Goal: Transaction & Acquisition: Purchase product/service

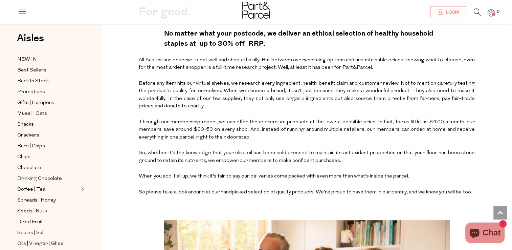
scroll to position [162, 0]
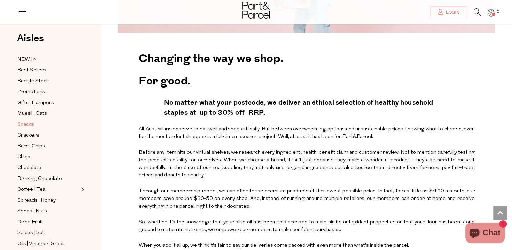
click at [24, 123] on span "Snacks" at bounding box center [25, 124] width 17 height 8
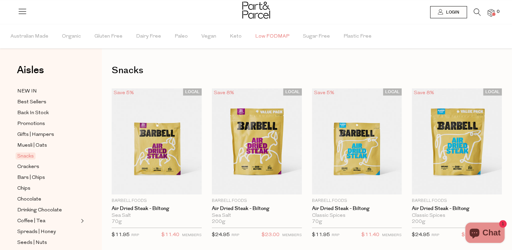
click at [261, 34] on span "Low FODMAP" at bounding box center [272, 37] width 34 height 24
click at [32, 91] on span "NEW IN" at bounding box center [27, 91] width 20 height 8
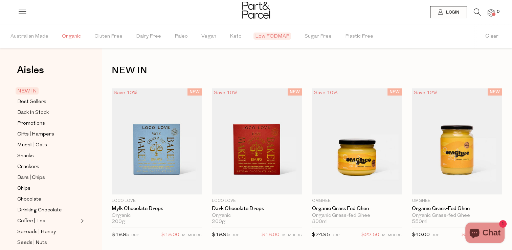
click at [72, 38] on span "Organic" at bounding box center [71, 37] width 19 height 24
click at [28, 30] on span "Australian Made" at bounding box center [29, 37] width 38 height 24
click at [36, 124] on span "Promotions" at bounding box center [31, 123] width 28 height 8
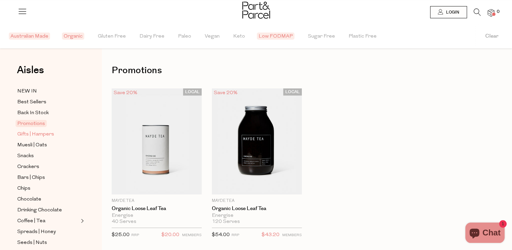
click at [41, 137] on span "Gifts | Hampers" at bounding box center [35, 134] width 37 height 8
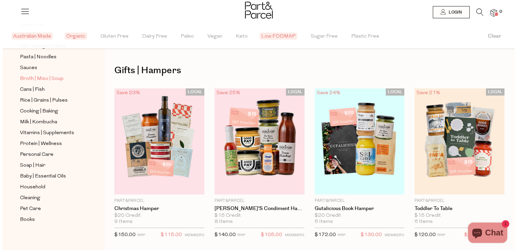
scroll to position [230, 0]
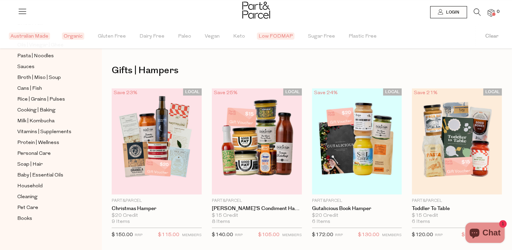
click at [474, 12] on icon at bounding box center [477, 11] width 7 height 7
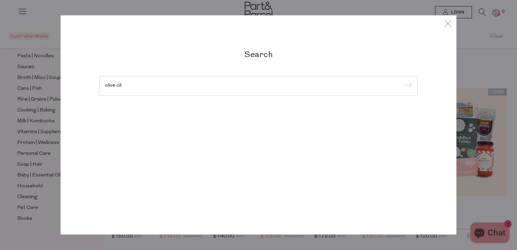
type input "olive oil"
click at [402, 81] on input "submit" at bounding box center [407, 86] width 10 height 10
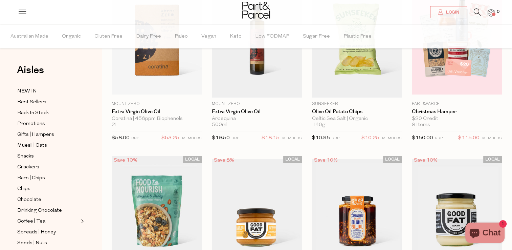
scroll to position [57, 0]
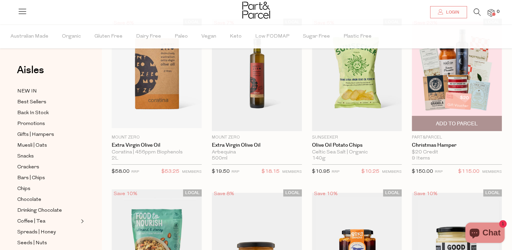
click at [451, 69] on img at bounding box center [457, 75] width 90 height 106
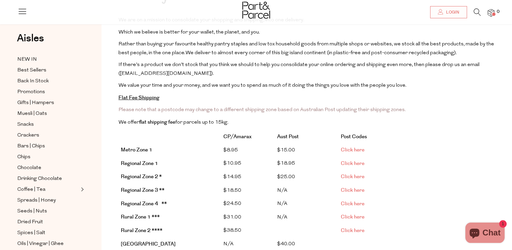
scroll to position [2, 0]
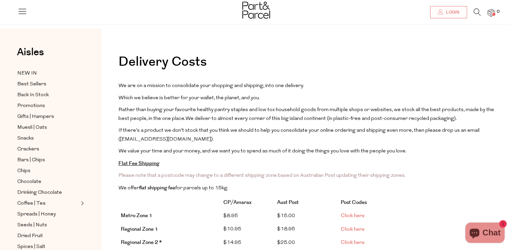
click at [337, 175] on span "Please note that a postcode may change to a different shipping zone based on Au…" at bounding box center [261, 175] width 287 height 5
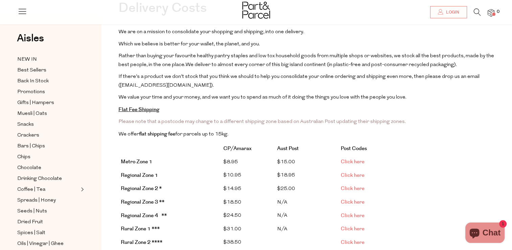
scroll to position [70, 0]
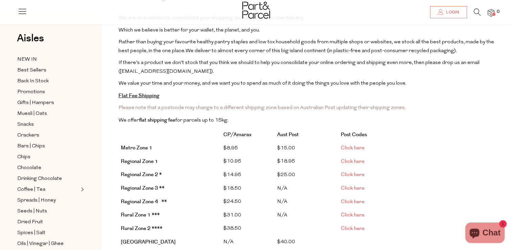
click at [359, 144] on link "Click here" at bounding box center [353, 147] width 24 height 7
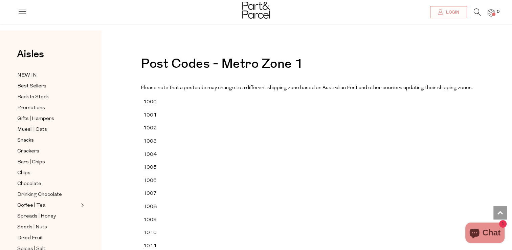
scroll to position [24856, 0]
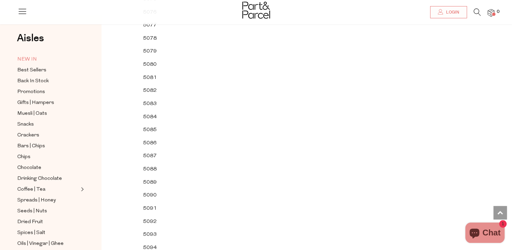
click at [26, 58] on span "NEW IN" at bounding box center [27, 60] width 20 height 8
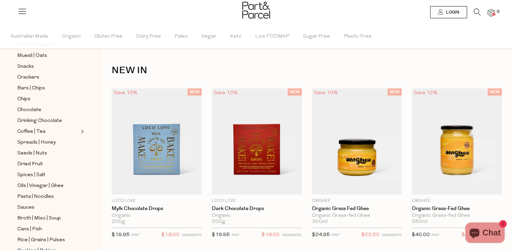
scroll to position [102, 0]
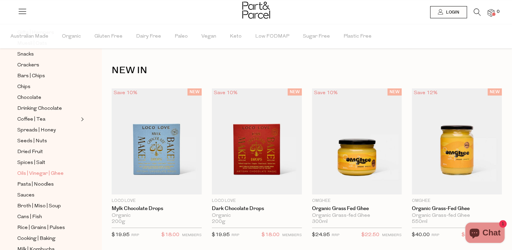
click at [34, 175] on span "Oils | Vinegar | Ghee" at bounding box center [40, 174] width 46 height 8
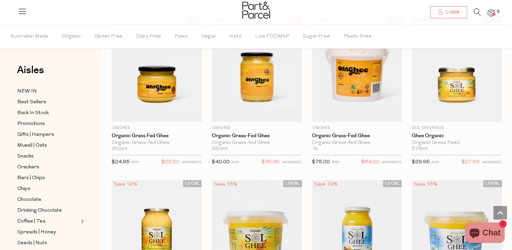
scroll to position [914, 0]
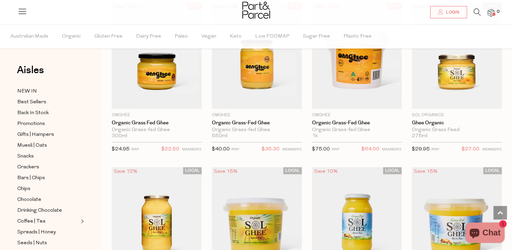
click at [240, 159] on div "LOCAL Save 5% 1 Add To Parcel Cockatoo Grove Organic Olive Oil Single Estate Si…" at bounding box center [302, 248] width 400 height 2149
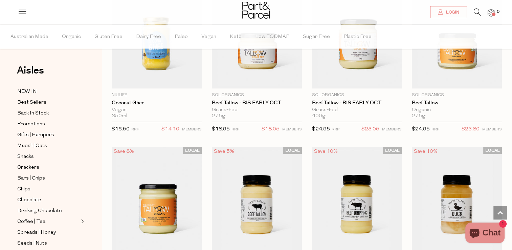
scroll to position [1219, 0]
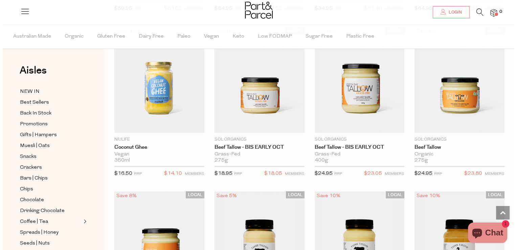
scroll to position [1229, 0]
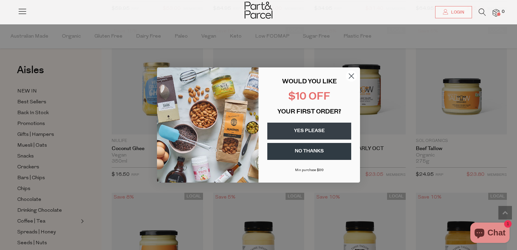
click at [280, 89] on div "WOULD YOU LIKE $10 OFF YOUR FIRST ORDER? YES PLEASE NO THANKS Min purchase $99" at bounding box center [306, 125] width 95 height 102
click at [359, 77] on form "WOULD YOU LIKE $10 OFF YOUR FIRST ORDER? YES PLEASE NO THANKS Min purchase $99 …" at bounding box center [258, 124] width 203 height 115
click at [348, 75] on circle "Close dialog" at bounding box center [351, 75] width 11 height 11
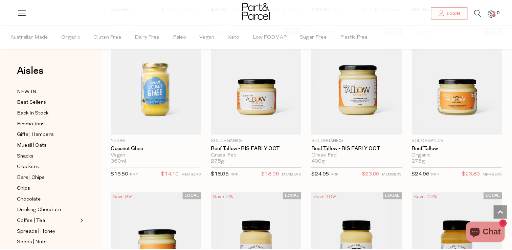
scroll to position [1219, 0]
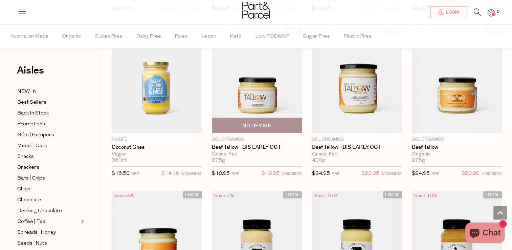
click at [249, 104] on img at bounding box center [257, 79] width 90 height 106
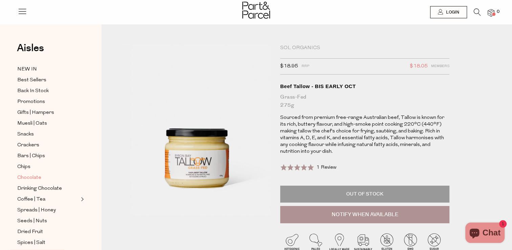
click at [32, 177] on span "Chocolate" at bounding box center [29, 178] width 24 height 8
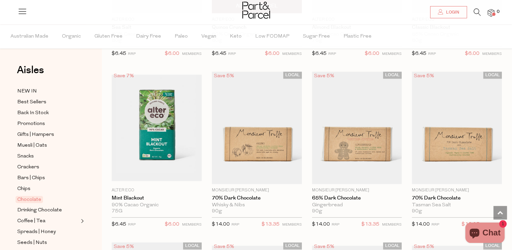
scroll to position [1015, 0]
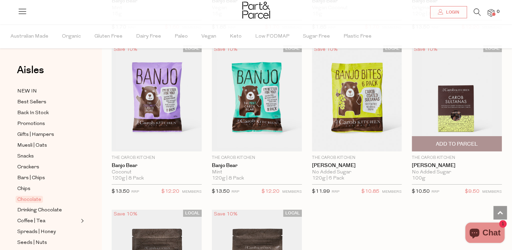
scroll to position [2118, 0]
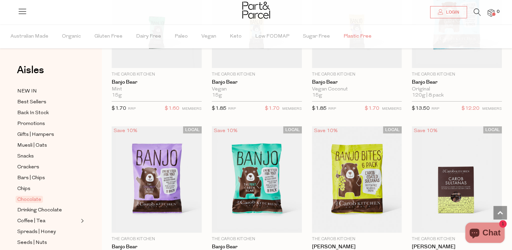
click at [348, 35] on span "Plastic Free" at bounding box center [358, 37] width 28 height 24
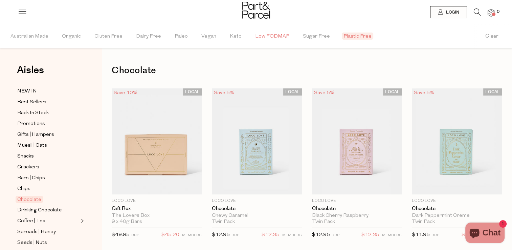
click at [262, 37] on span "Low FODMAP" at bounding box center [272, 37] width 34 height 24
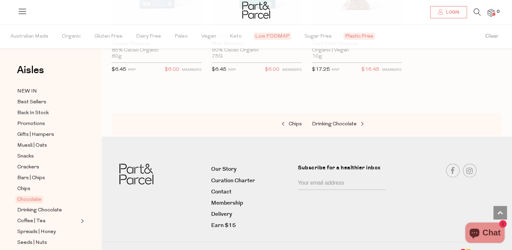
scroll to position [1008, 0]
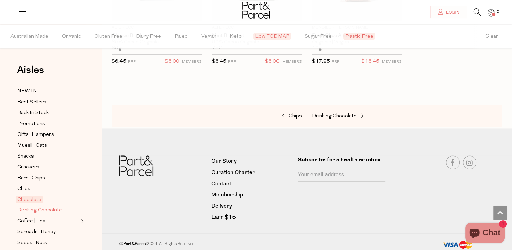
click at [58, 209] on span "Drinking Chocolate" at bounding box center [39, 210] width 45 height 8
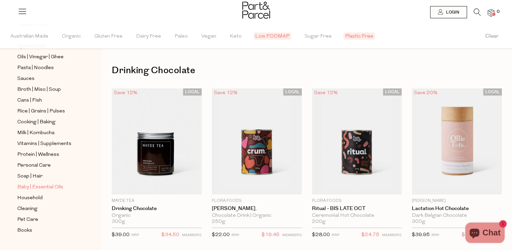
scroll to position [230, 0]
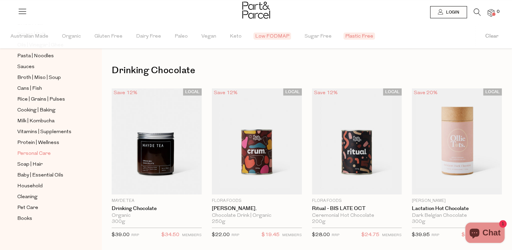
click at [36, 151] on span "Personal Care" at bounding box center [34, 154] width 34 height 8
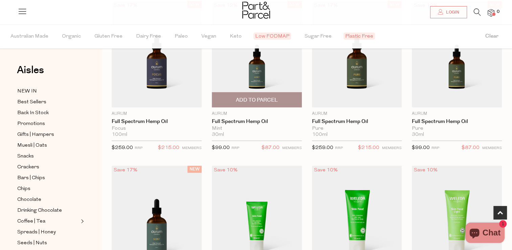
scroll to position [237, 0]
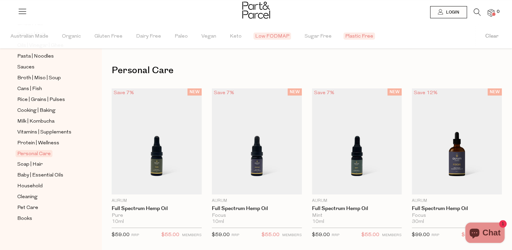
click at [474, 13] on icon at bounding box center [477, 11] width 7 height 7
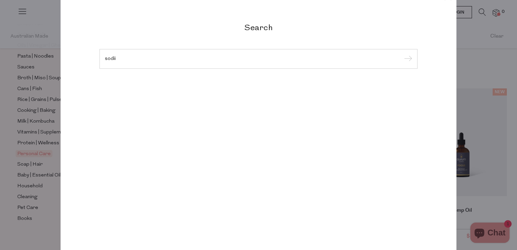
type input "sodii"
click at [402, 54] on input "submit" at bounding box center [407, 59] width 10 height 10
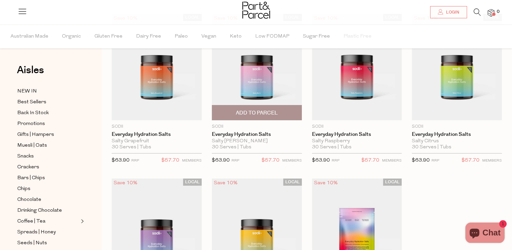
scroll to position [34, 0]
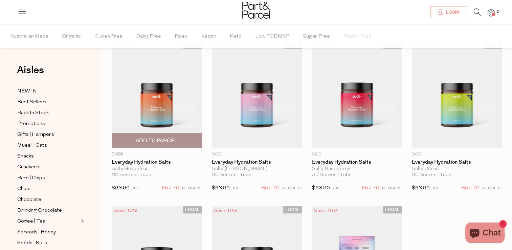
click at [160, 110] on img at bounding box center [157, 95] width 90 height 106
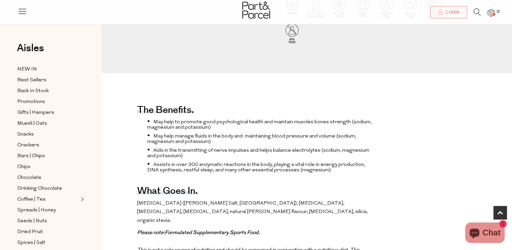
scroll to position [338, 0]
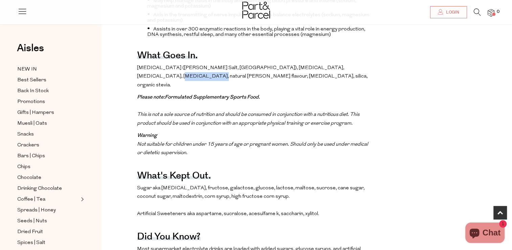
drag, startPoint x: 343, startPoint y: 84, endPoint x: 146, endPoint y: 93, distance: 197.2
click at [146, 88] on span "[MEDICAL_DATA] ([PERSON_NAME] Salt, [GEOGRAPHIC_DATA]), [MEDICAL_DATA], [MEDICA…" at bounding box center [252, 76] width 231 height 22
click at [280, 88] on span "[MEDICAL_DATA] ([PERSON_NAME] Salt, [GEOGRAPHIC_DATA]), [MEDICAL_DATA], [MEDICA…" at bounding box center [252, 76] width 231 height 22
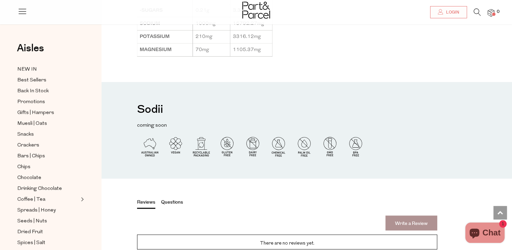
scroll to position [873, 0]
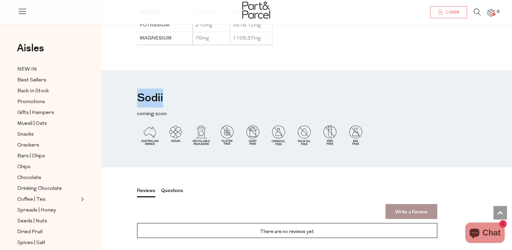
drag, startPoint x: 181, startPoint y: 96, endPoint x: 134, endPoint y: 96, distance: 47.1
click at [134, 96] on div "Sodii coming soon" at bounding box center [307, 118] width 411 height 97
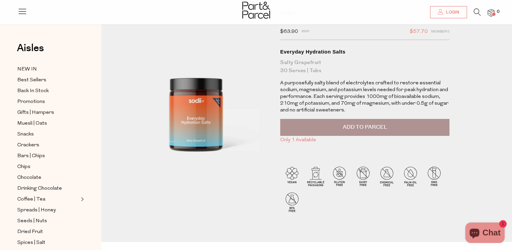
scroll to position [0, 0]
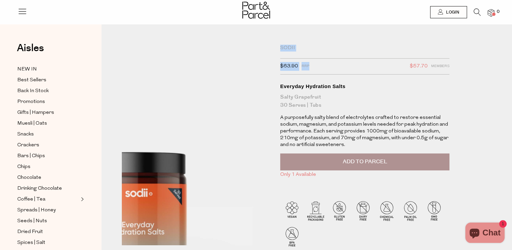
drag, startPoint x: 317, startPoint y: 64, endPoint x: 264, endPoint y: 70, distance: 53.8
click at [264, 70] on div "Sodii $63.90 RRP $57.70 Members Available: In Stock Everyday Hydration Salts Sa…" at bounding box center [307, 161] width 380 height 232
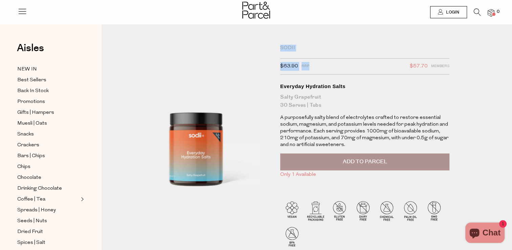
click at [221, 79] on div at bounding box center [196, 145] width 148 height 200
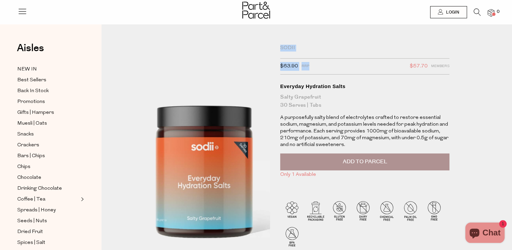
click at [185, 151] on img at bounding box center [204, 141] width 267 height 315
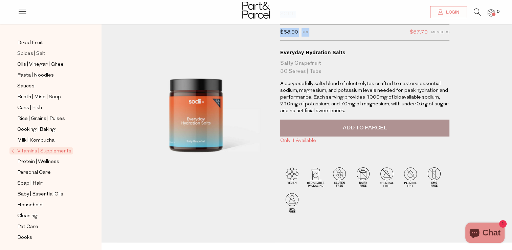
scroll to position [189, 0]
click at [45, 97] on span "Broth | Miso | Soup" at bounding box center [39, 97] width 44 height 8
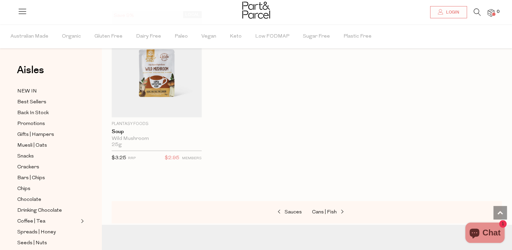
scroll to position [1422, 0]
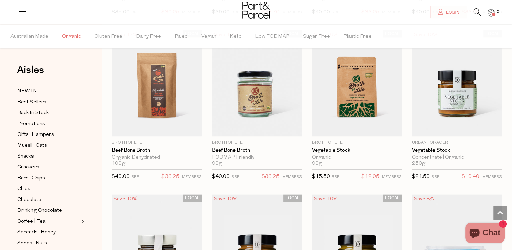
click at [64, 37] on span "Organic" at bounding box center [71, 37] width 19 height 24
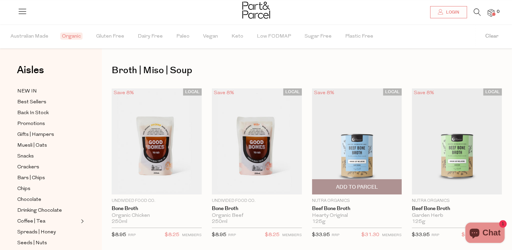
scroll to position [34, 0]
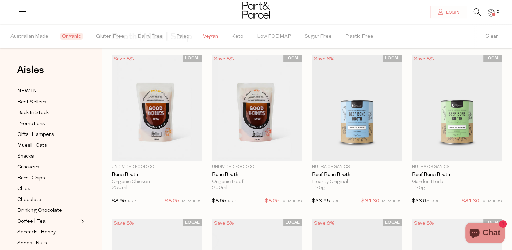
click at [206, 32] on span "Vegan" at bounding box center [210, 37] width 15 height 24
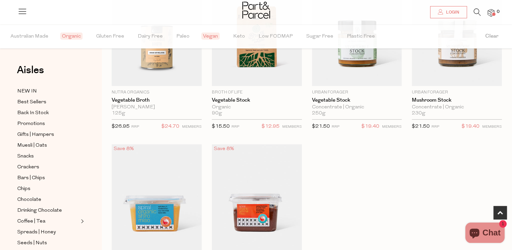
scroll to position [34, 0]
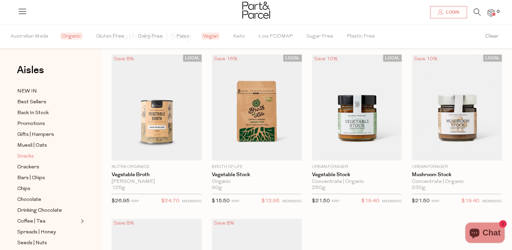
click at [24, 155] on span "Snacks" at bounding box center [25, 156] width 17 height 8
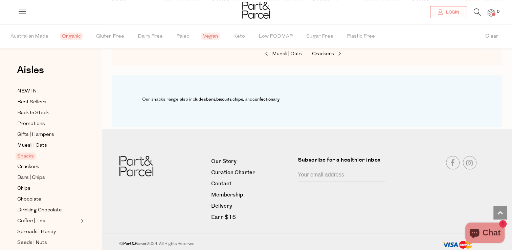
scroll to position [34, 0]
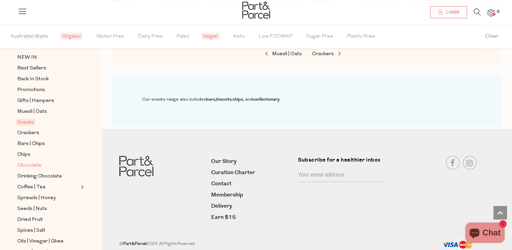
click at [37, 167] on span "Chocolate" at bounding box center [29, 165] width 24 height 8
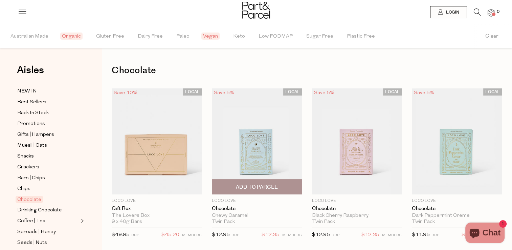
click at [274, 122] on img at bounding box center [257, 141] width 90 height 106
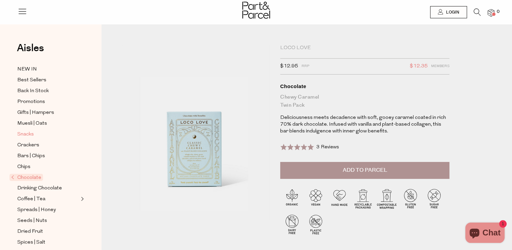
click at [34, 136] on span "Snacks" at bounding box center [25, 134] width 17 height 8
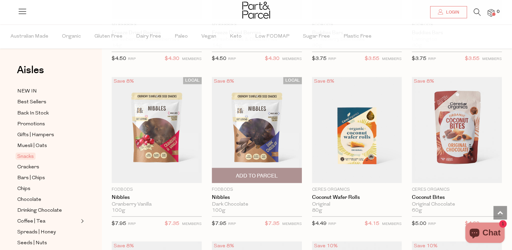
scroll to position [1185, 0]
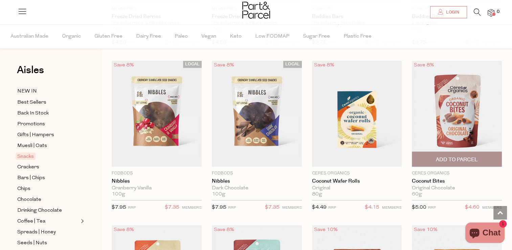
click at [451, 108] on img at bounding box center [457, 113] width 90 height 106
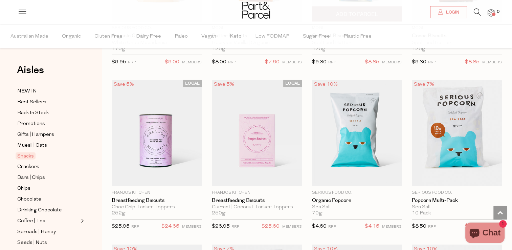
scroll to position [1659, 0]
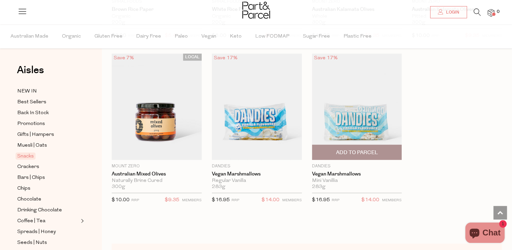
scroll to position [2843, 0]
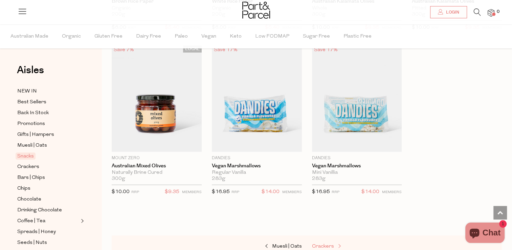
click at [330, 244] on span "Crackers" at bounding box center [323, 246] width 22 height 5
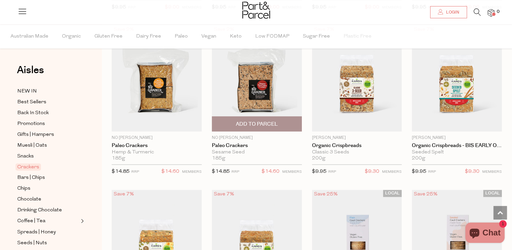
scroll to position [1219, 0]
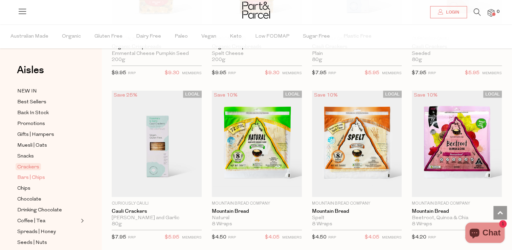
click at [35, 181] on span "Bars | Chips" at bounding box center [31, 178] width 28 height 8
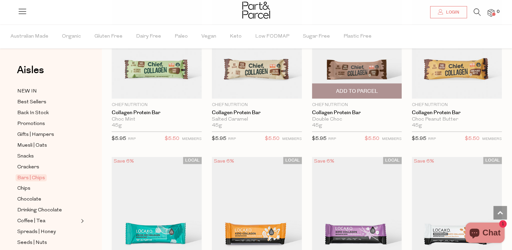
scroll to position [609, 0]
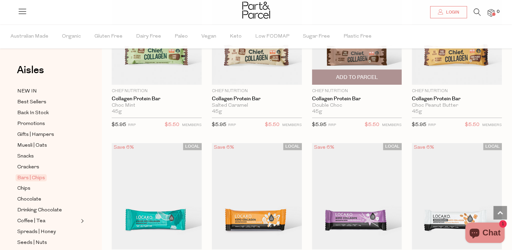
click at [364, 56] on img at bounding box center [357, 31] width 90 height 106
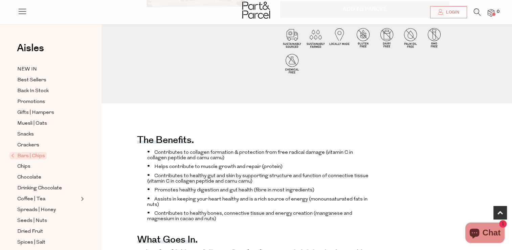
scroll to position [372, 0]
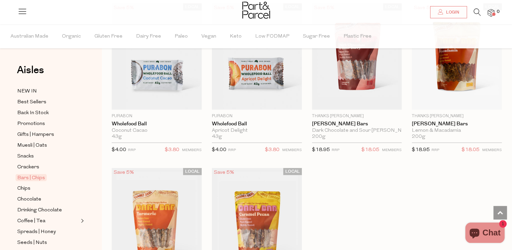
scroll to position [1942, 0]
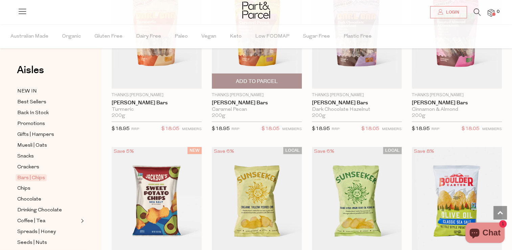
scroll to position [2145, 0]
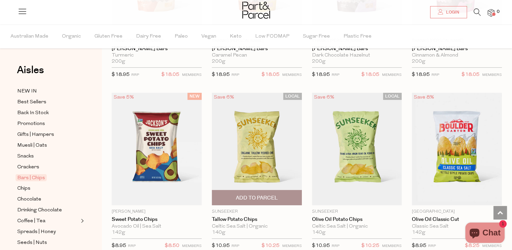
click at [261, 150] on img at bounding box center [257, 149] width 90 height 112
